Goal: Information Seeking & Learning: Check status

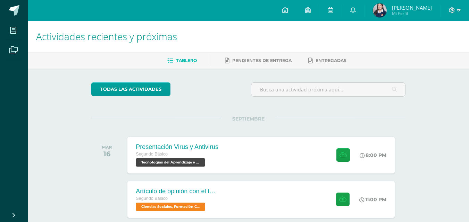
click at [378, 7] on img at bounding box center [380, 10] width 14 height 14
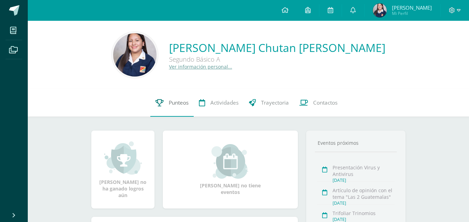
click at [179, 102] on span "Punteos" at bounding box center [179, 102] width 20 height 7
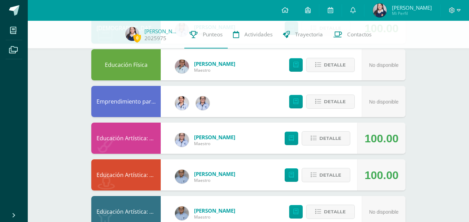
scroll to position [312, 0]
